Goal: Find specific page/section: Find specific page/section

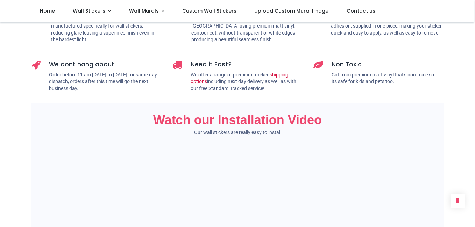
scroll to position [561, 0]
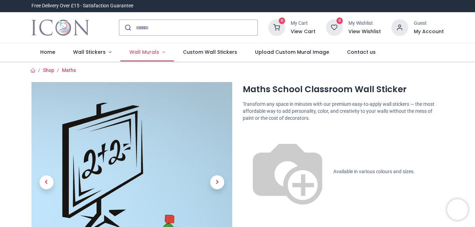
click at [154, 53] on span "Wall Murals" at bounding box center [144, 52] width 30 height 7
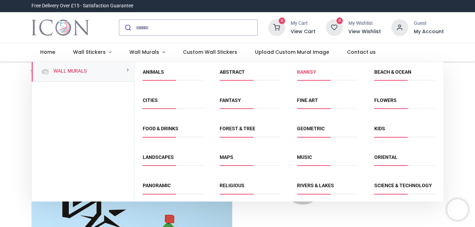
click at [308, 75] on link "Banksy" at bounding box center [306, 72] width 19 height 6
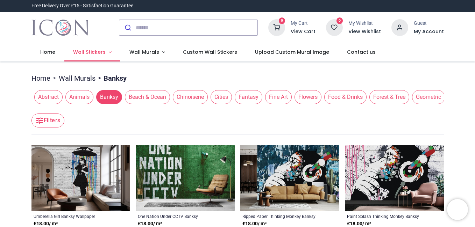
click at [103, 54] on span "Wall Stickers" at bounding box center [89, 52] width 33 height 7
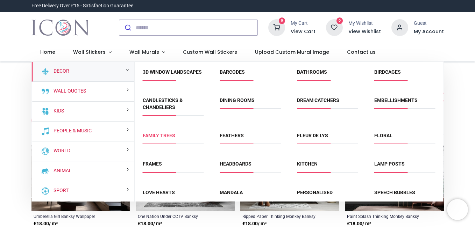
click at [163, 139] on link "Family Trees" at bounding box center [159, 136] width 33 height 6
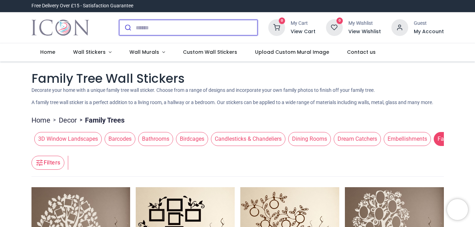
click at [175, 24] on input "search" at bounding box center [197, 27] width 122 height 15
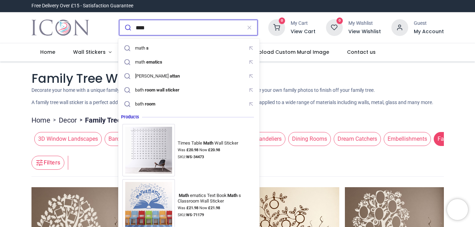
type input "****"
click at [119, 20] on button "submit" at bounding box center [127, 27] width 16 height 15
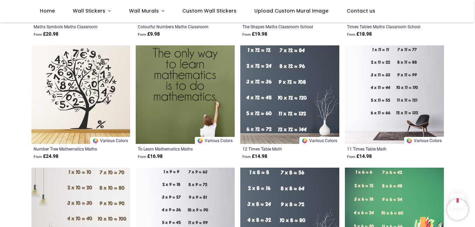
scroll to position [680, 0]
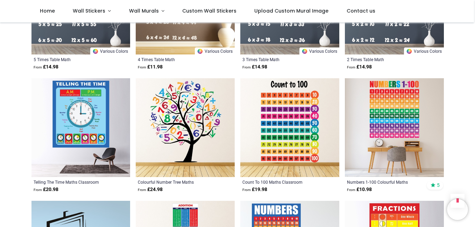
scroll to position [1011, 0]
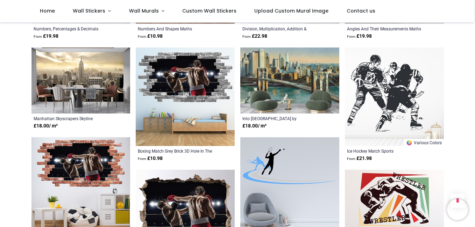
scroll to position [1657, 0]
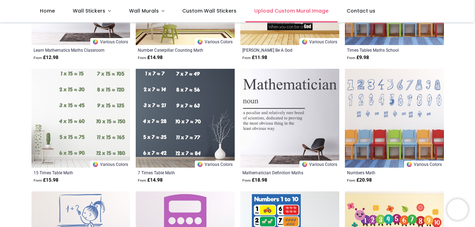
scroll to position [273, 0]
